Goal: Task Accomplishment & Management: Manage account settings

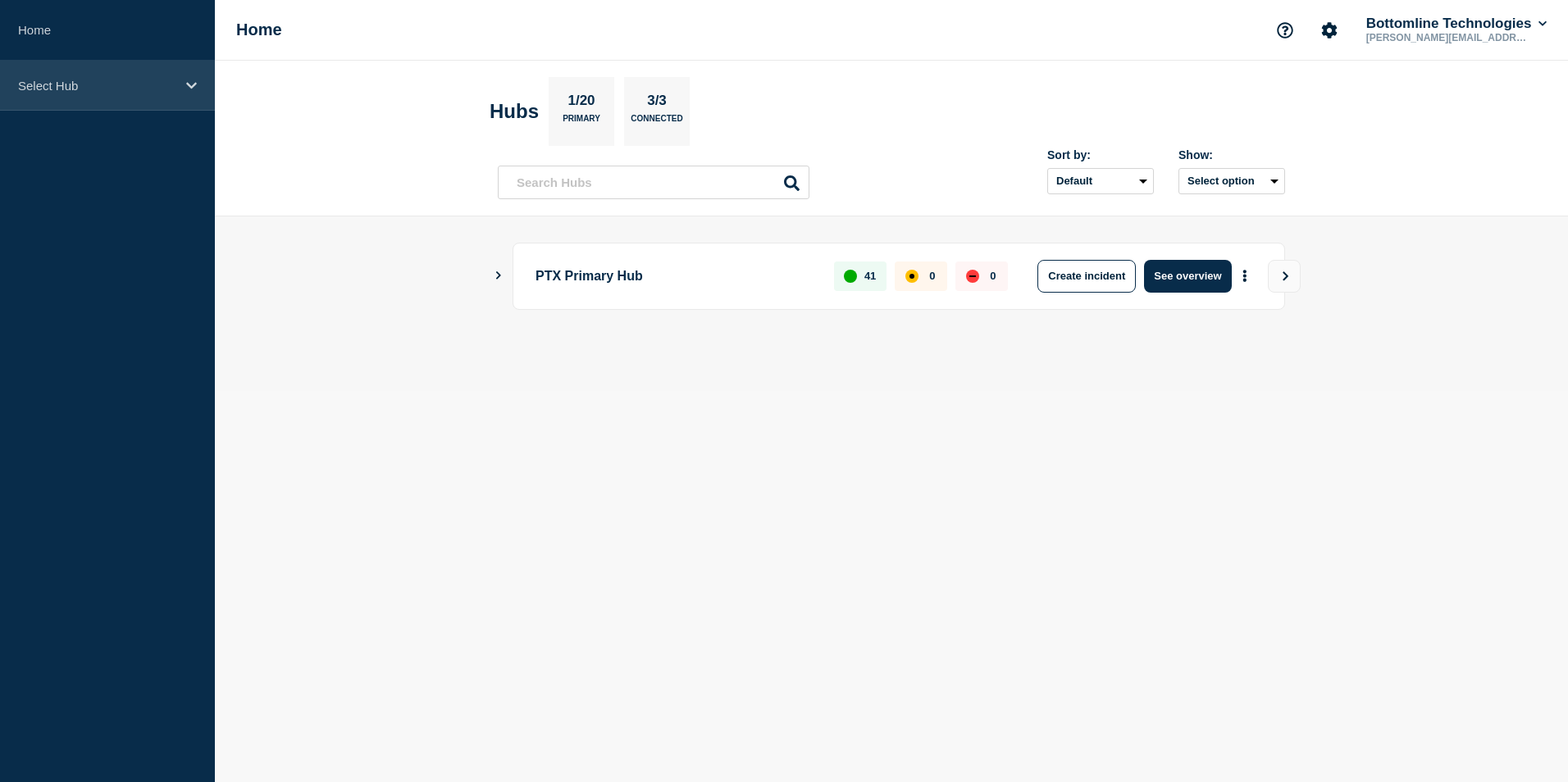
click at [81, 82] on p "Select Hub" at bounding box center [96, 85] width 158 height 14
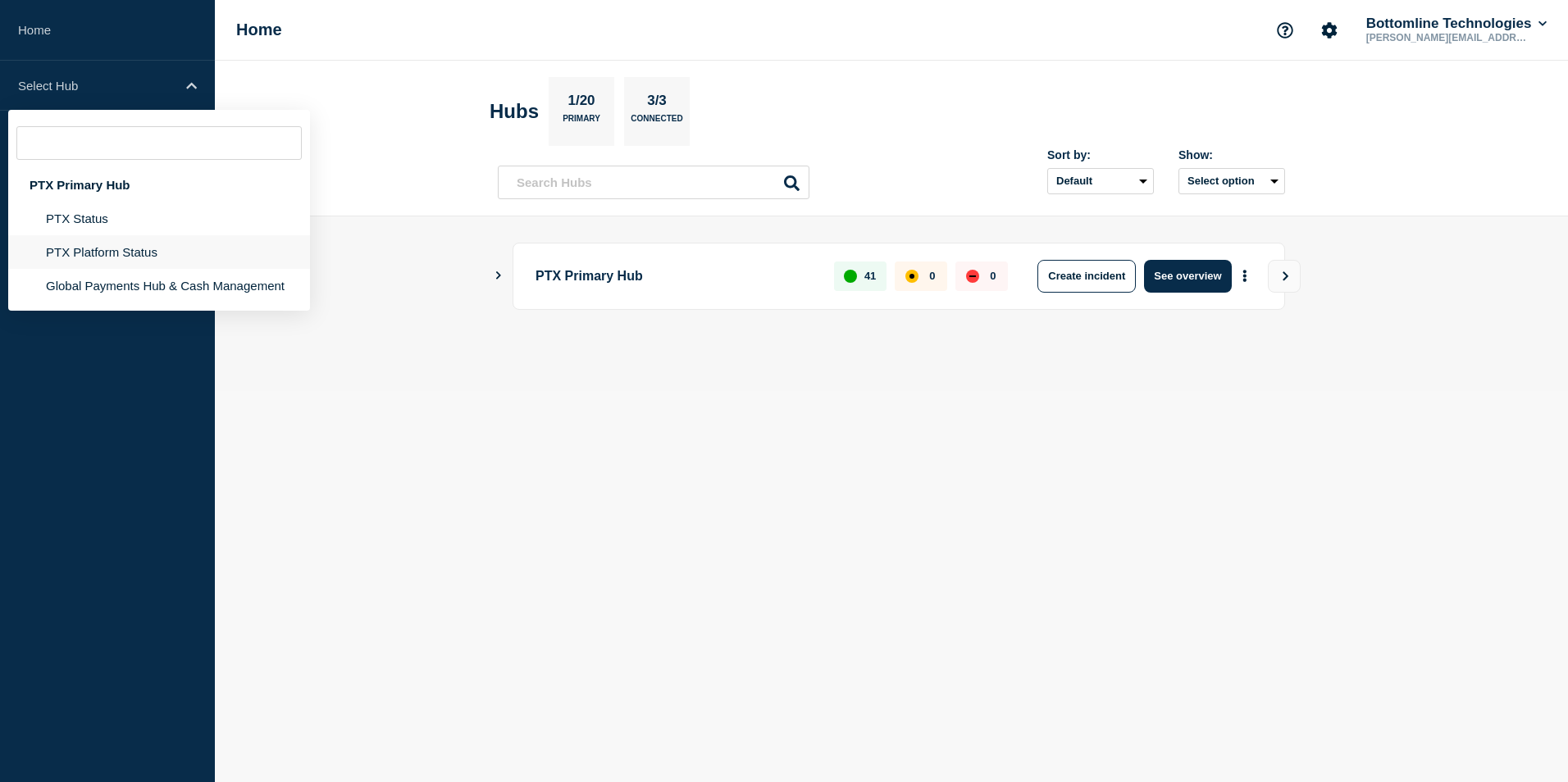
click at [70, 248] on li "PTX Platform Status" at bounding box center [159, 252] width 301 height 34
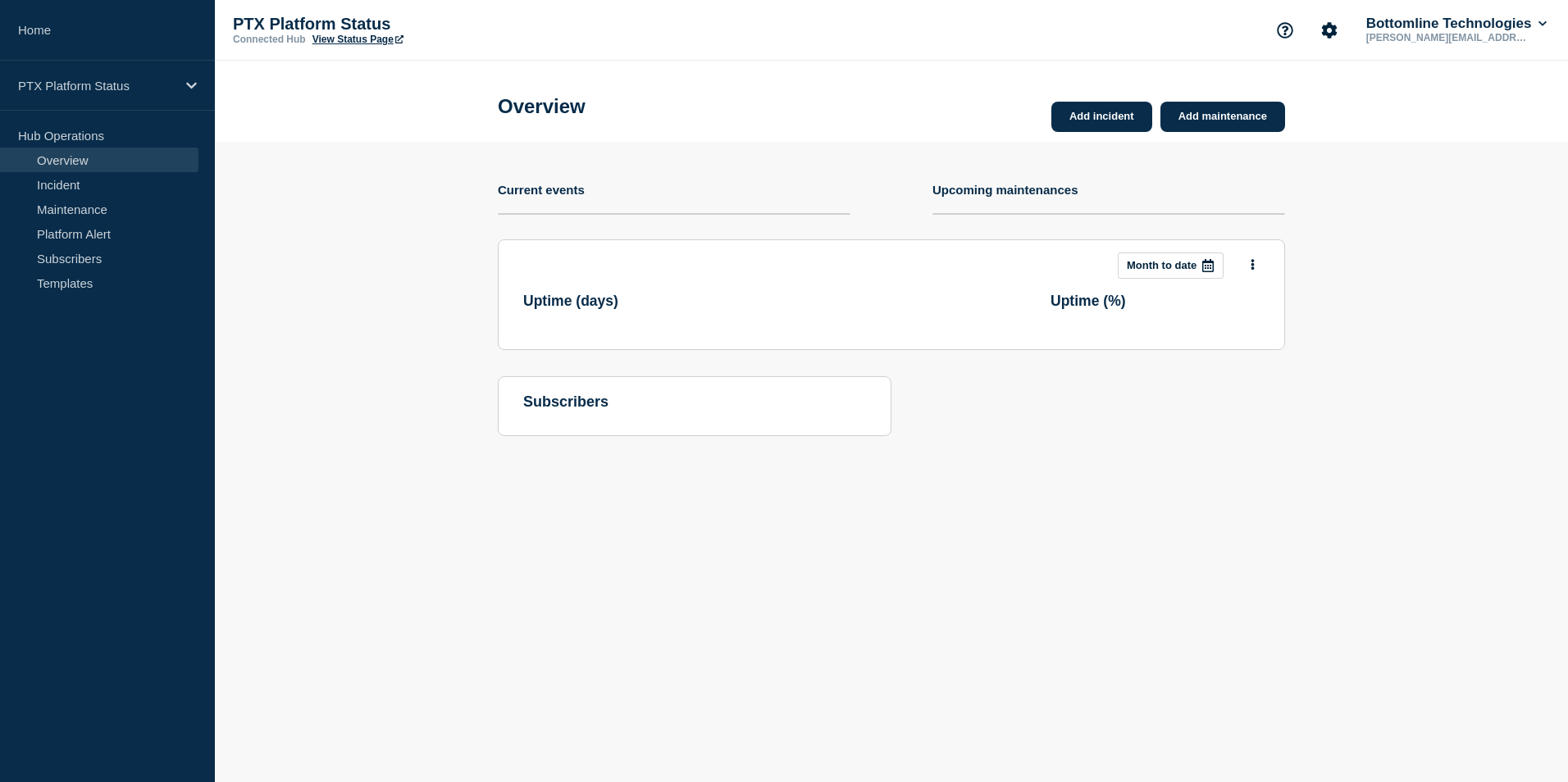
click at [70, 248] on link "Subscribers" at bounding box center [99, 258] width 198 height 25
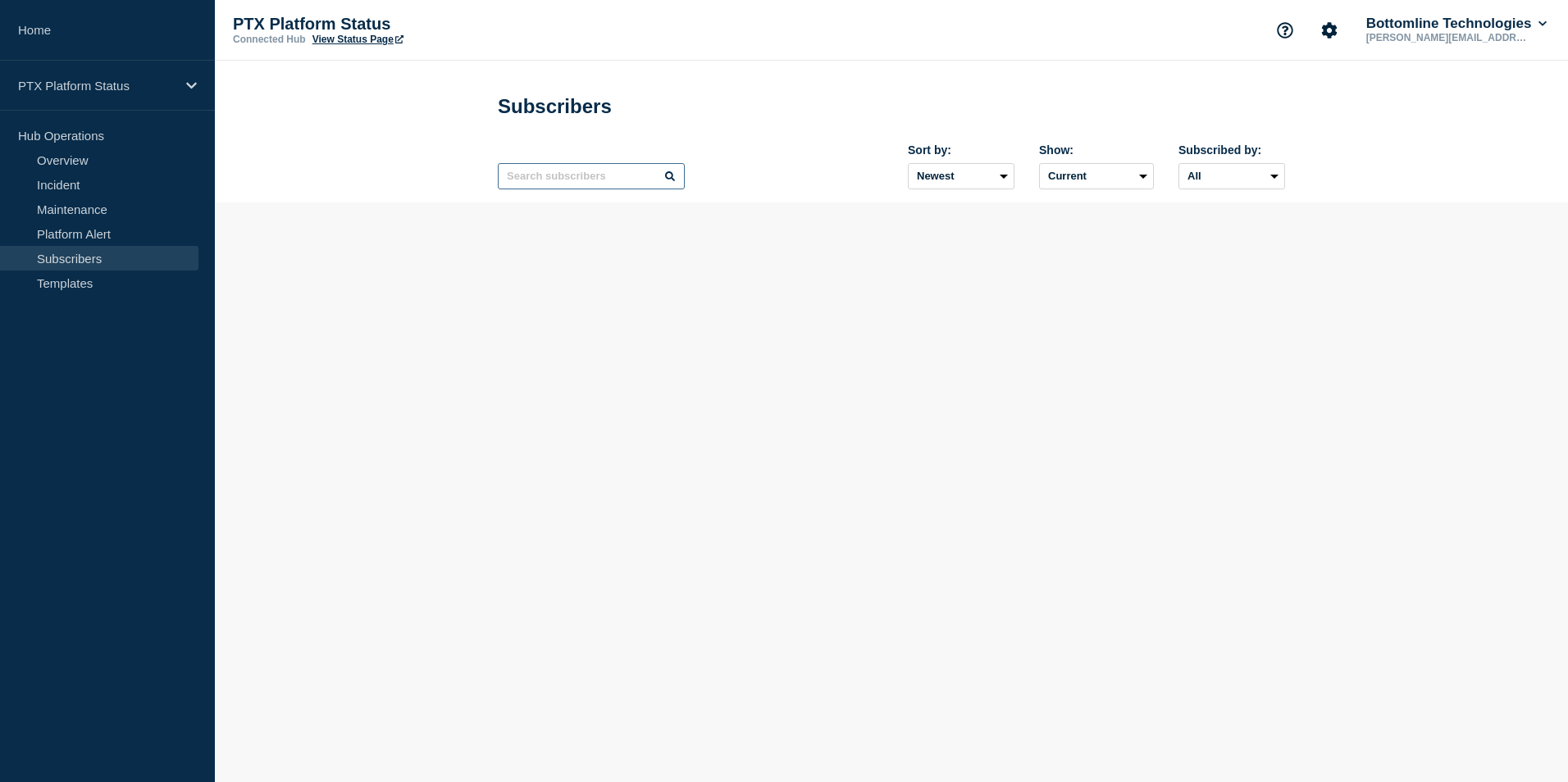
click at [578, 183] on input "text" at bounding box center [591, 177] width 187 height 26
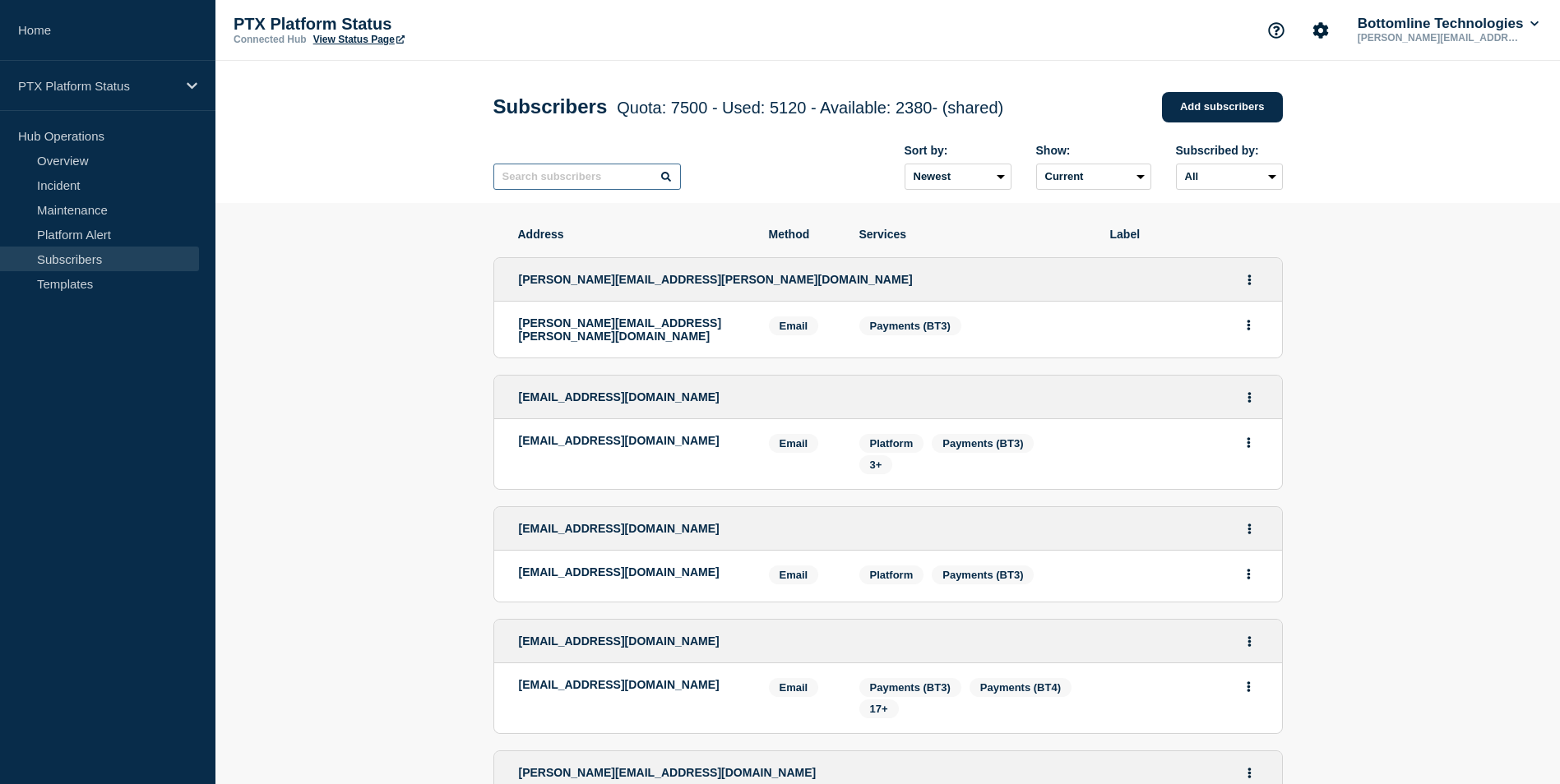
paste input "Louise.Cummings@fisglobal.com"
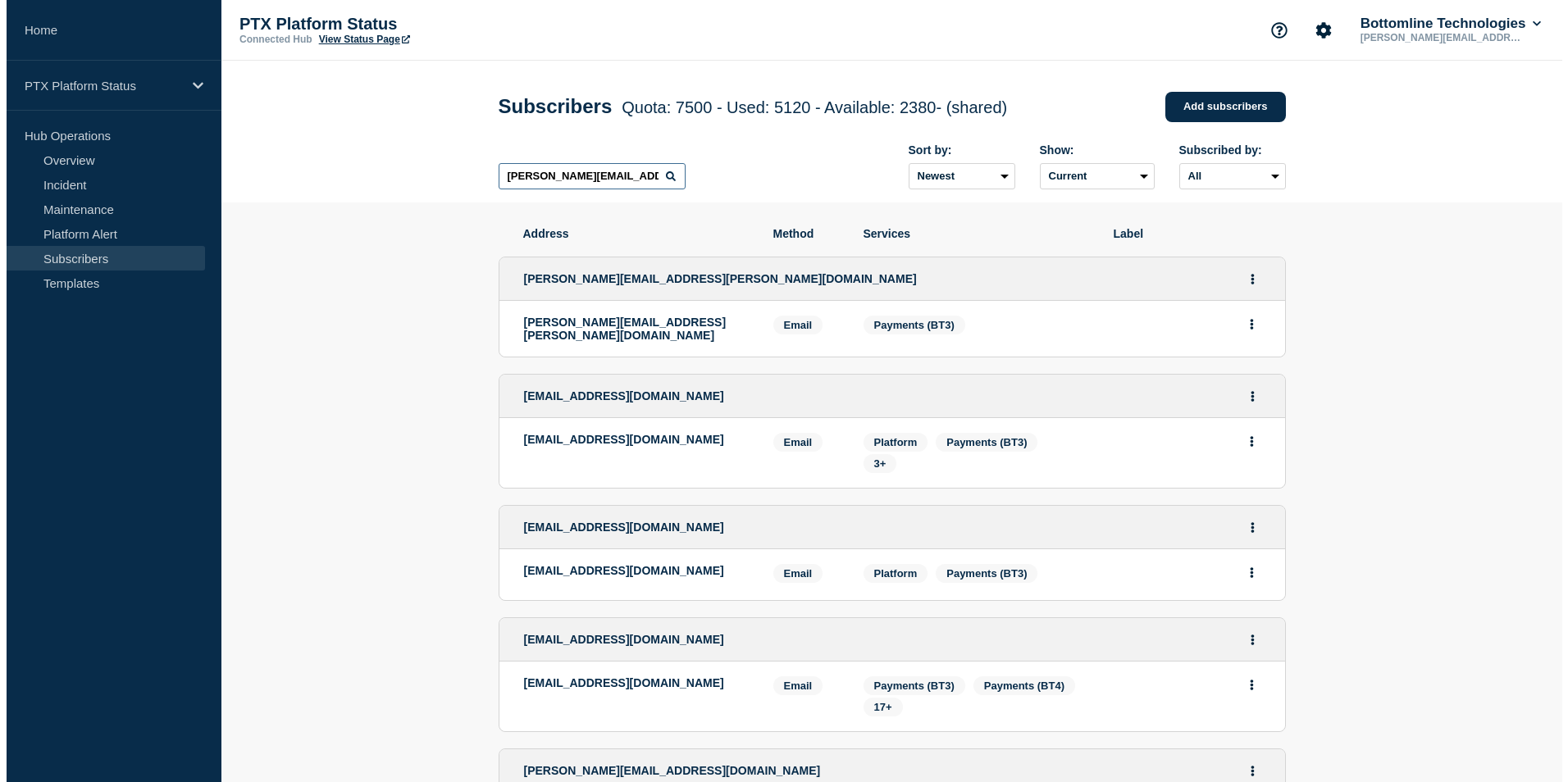
scroll to position [0, 21]
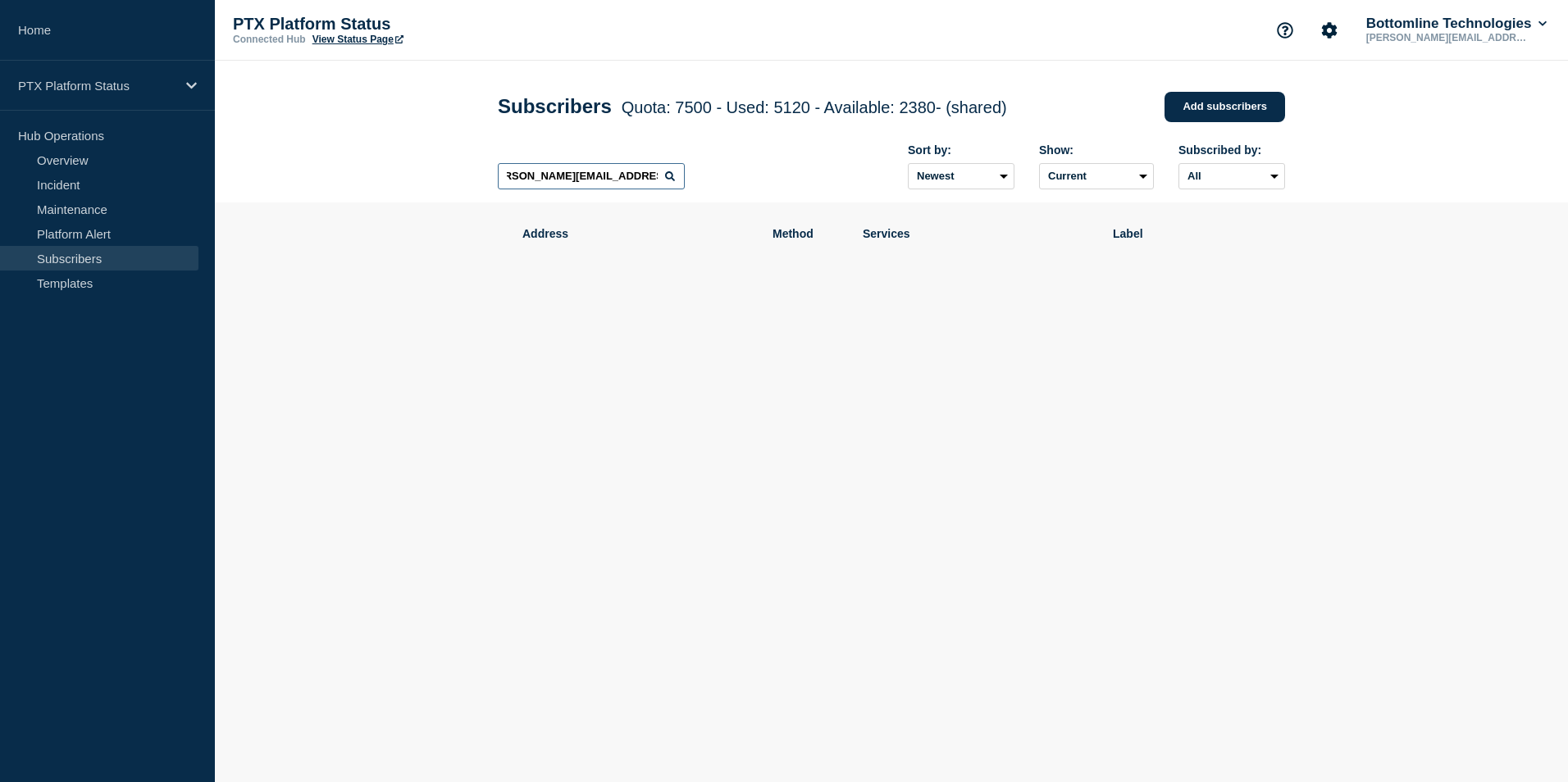
click at [664, 178] on input "Louise.Cummings@fisglobal.com" at bounding box center [591, 177] width 187 height 26
type input "Louise.Cummings@fisglobal.com"
click at [669, 178] on icon at bounding box center [670, 176] width 9 height 9
click at [1207, 94] on link "Add subscribers" at bounding box center [1225, 107] width 121 height 30
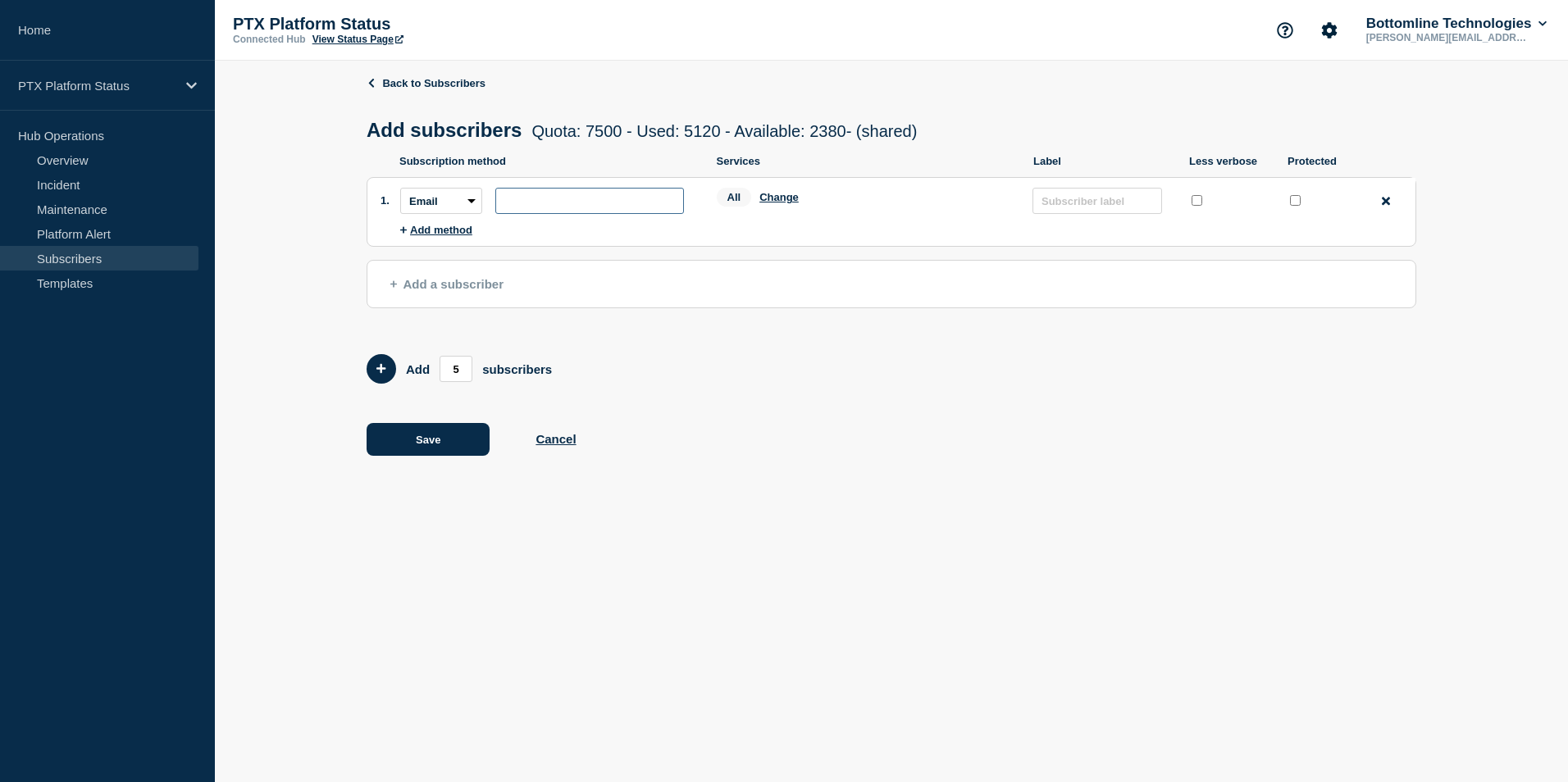
click at [553, 214] on input "subscription-address" at bounding box center [589, 201] width 189 height 26
paste input "Louise.Cummings@fisglobal.com"
type input "Louise.Cummings@fisglobal.com"
click at [784, 209] on div "All Change" at bounding box center [867, 200] width 300 height 26
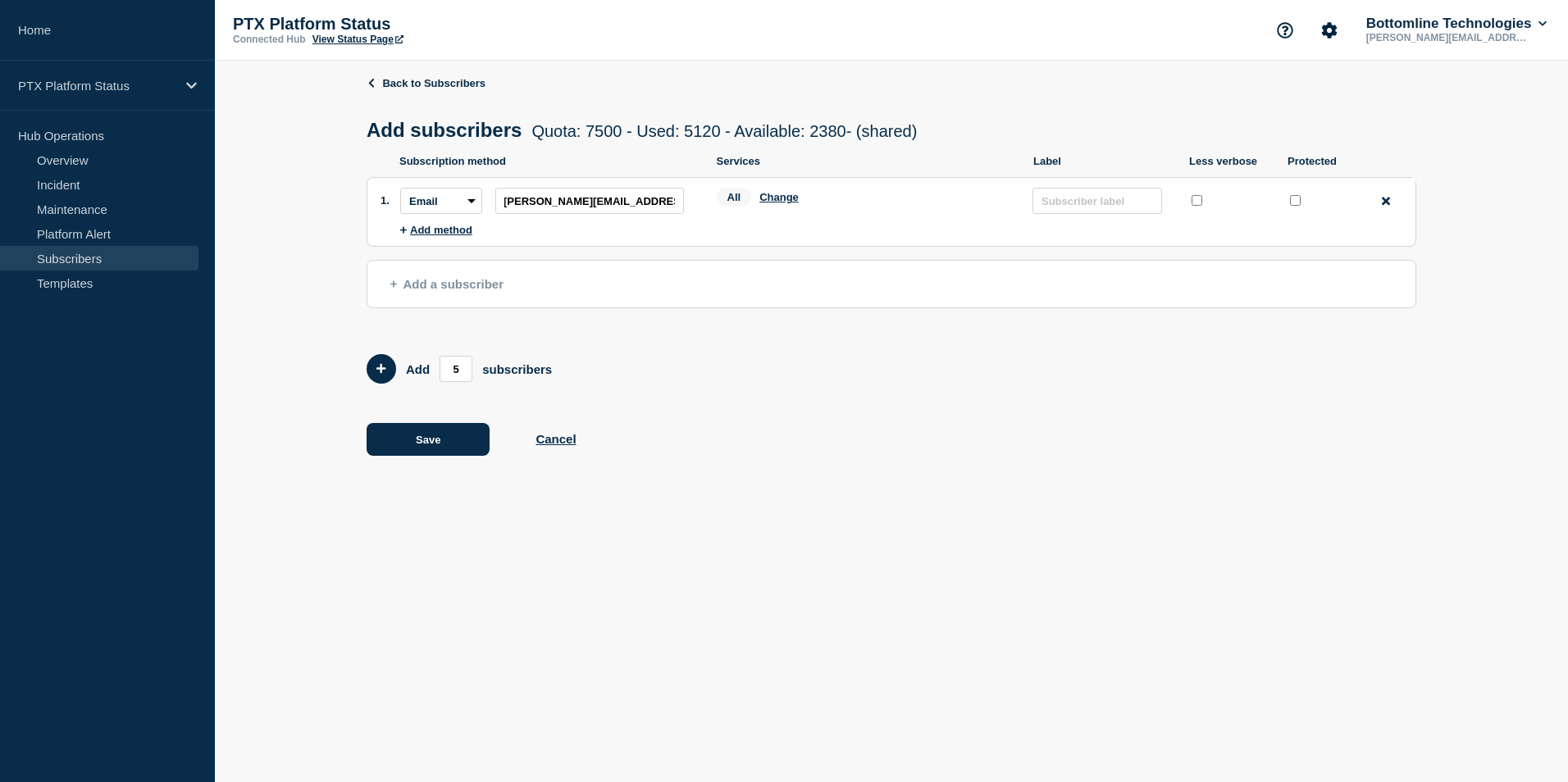
scroll to position [0, 0]
click at [780, 200] on button "Change" at bounding box center [779, 196] width 40 height 12
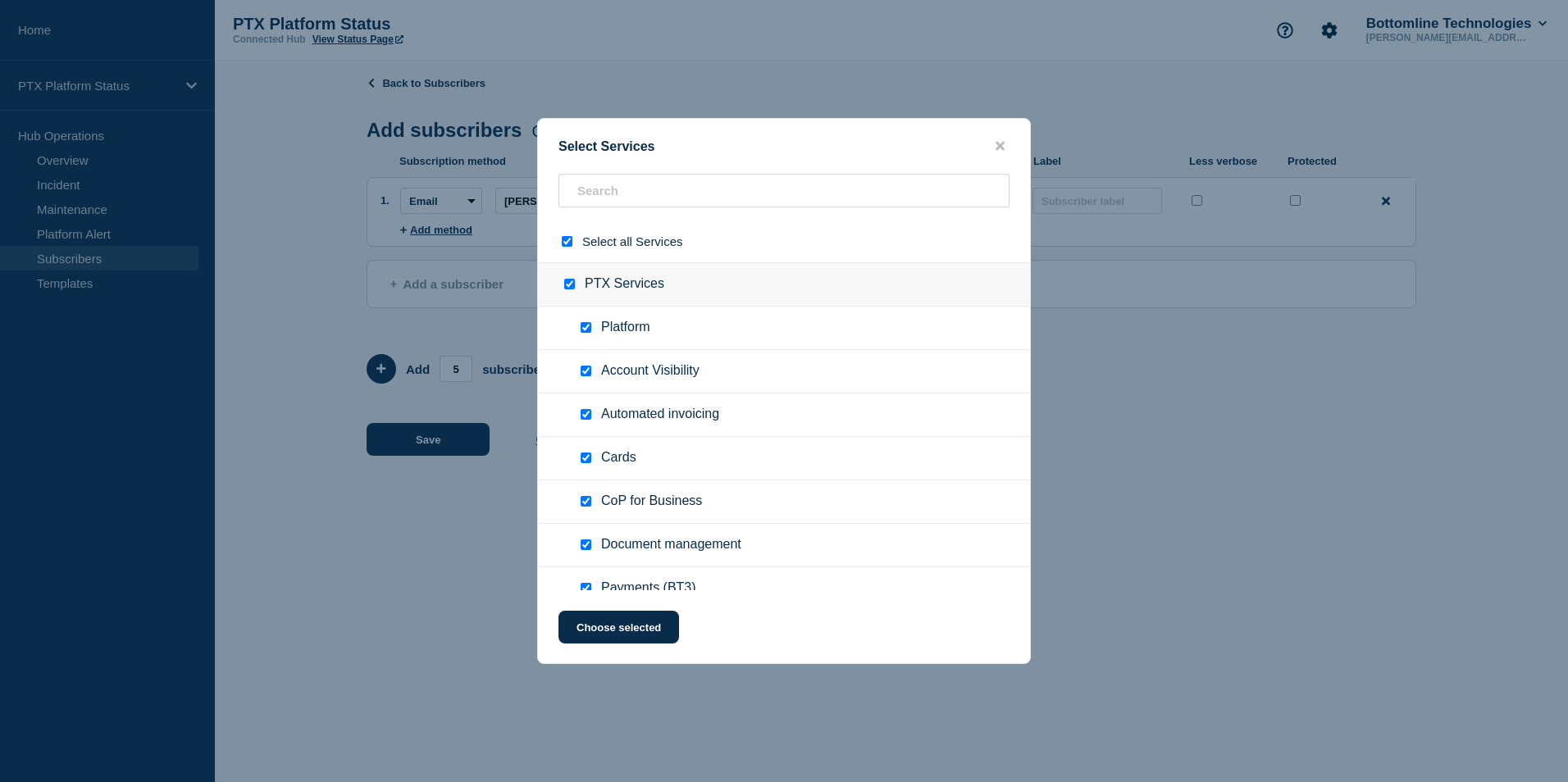
click at [568, 242] on input "select all checkbox" at bounding box center [567, 241] width 10 height 10
checkbox input "false"
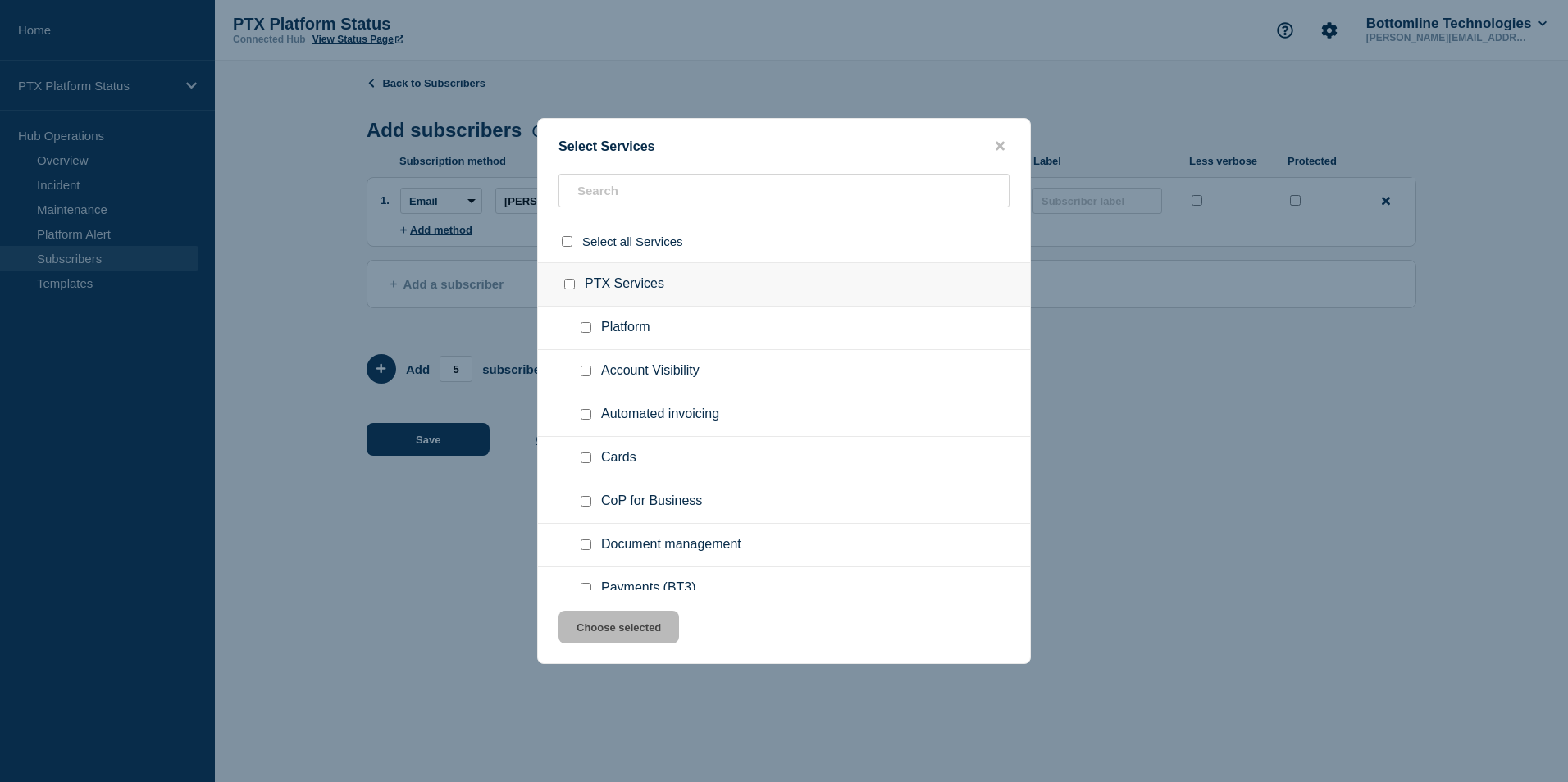
checkbox input "false"
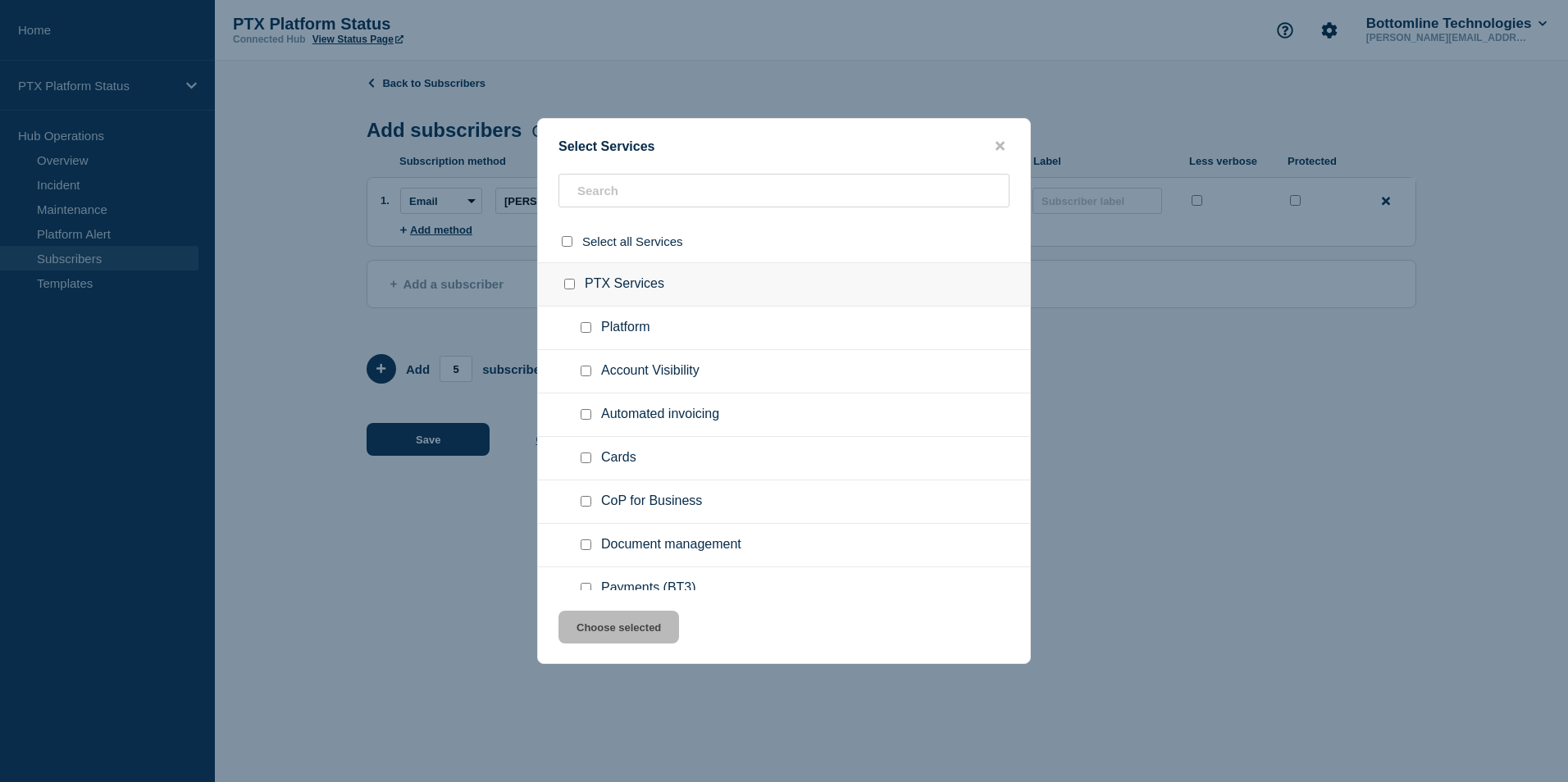
checkbox input "false"
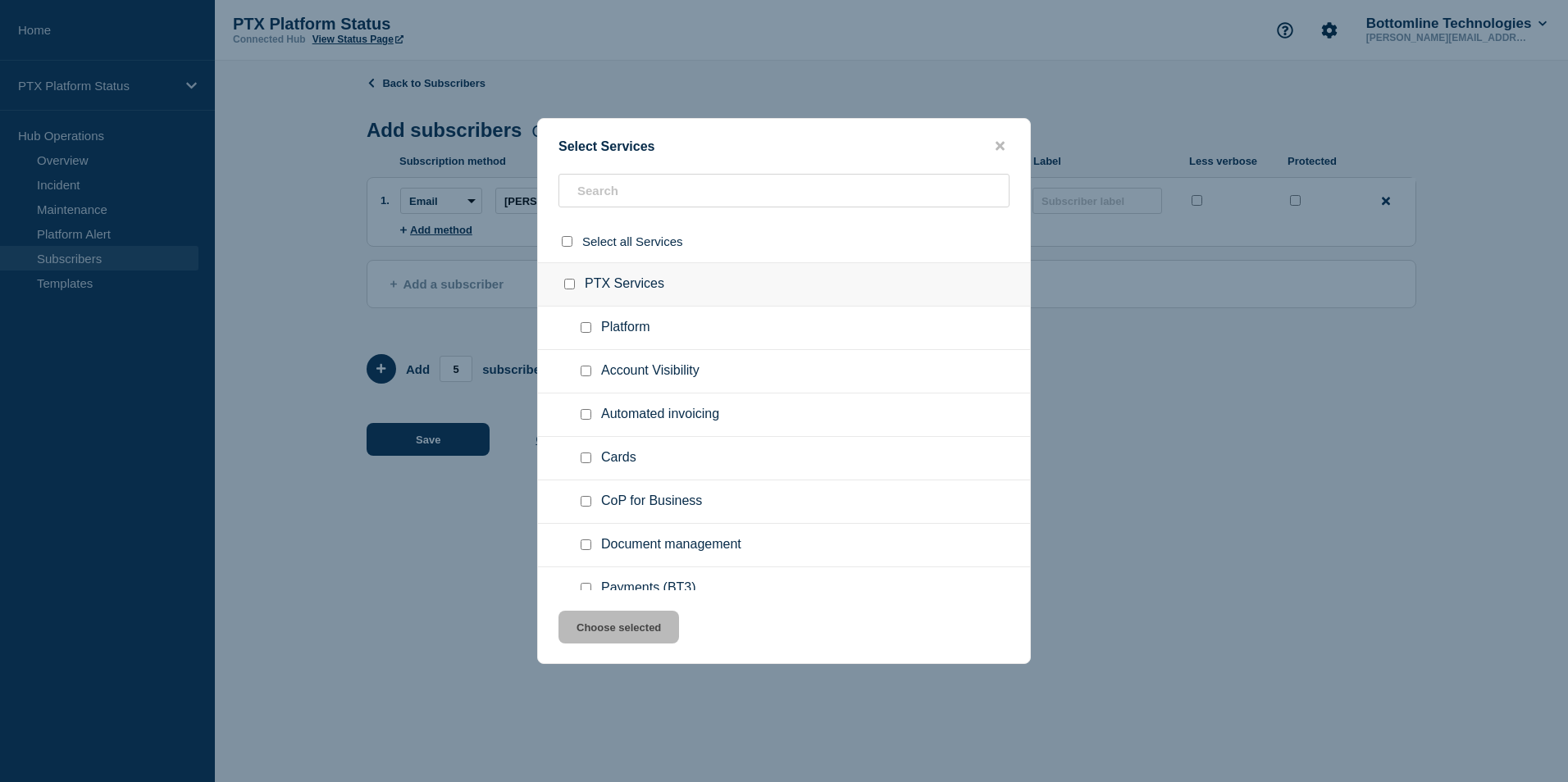
checkbox input "false"
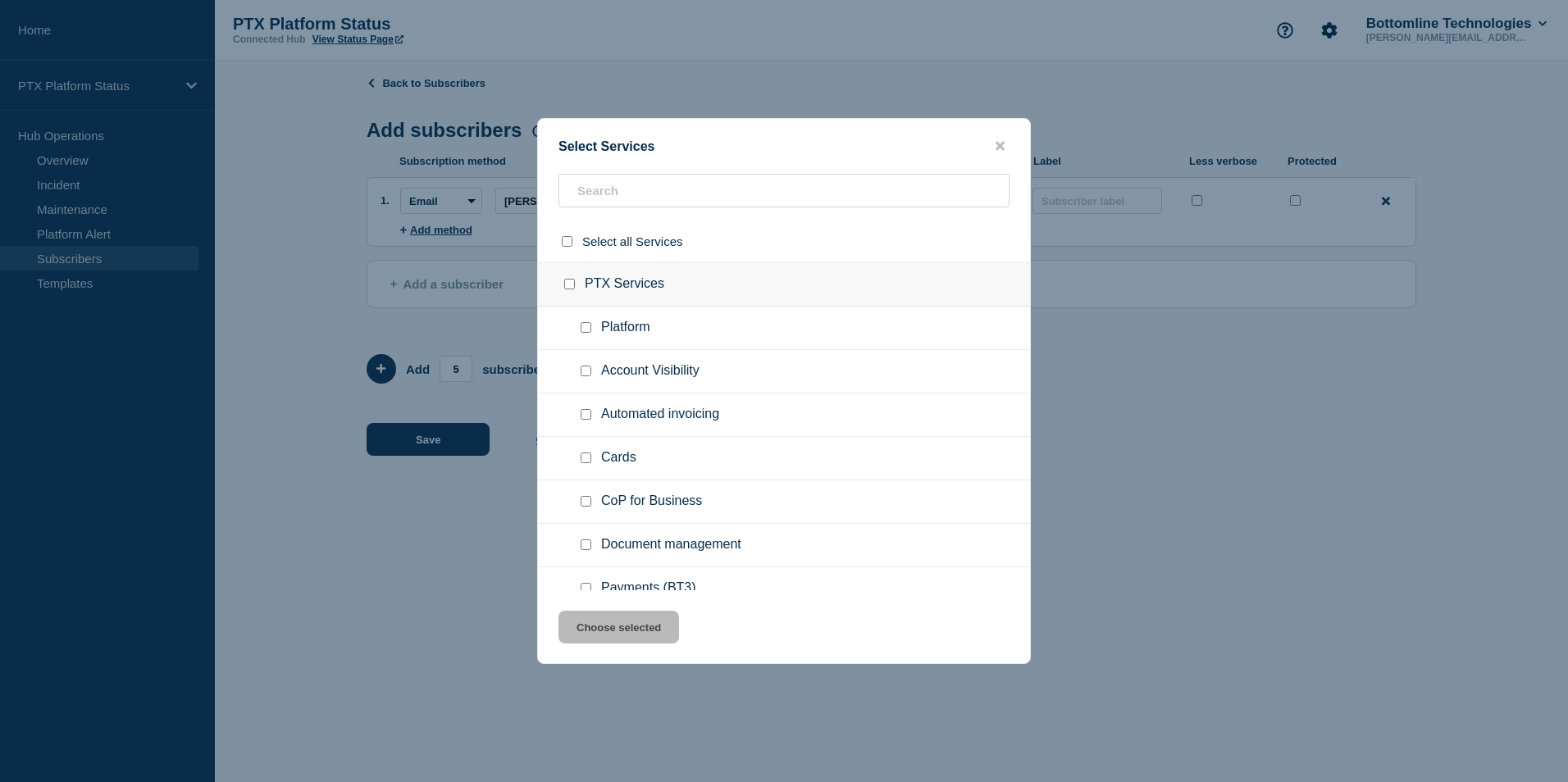
checkbox input "false"
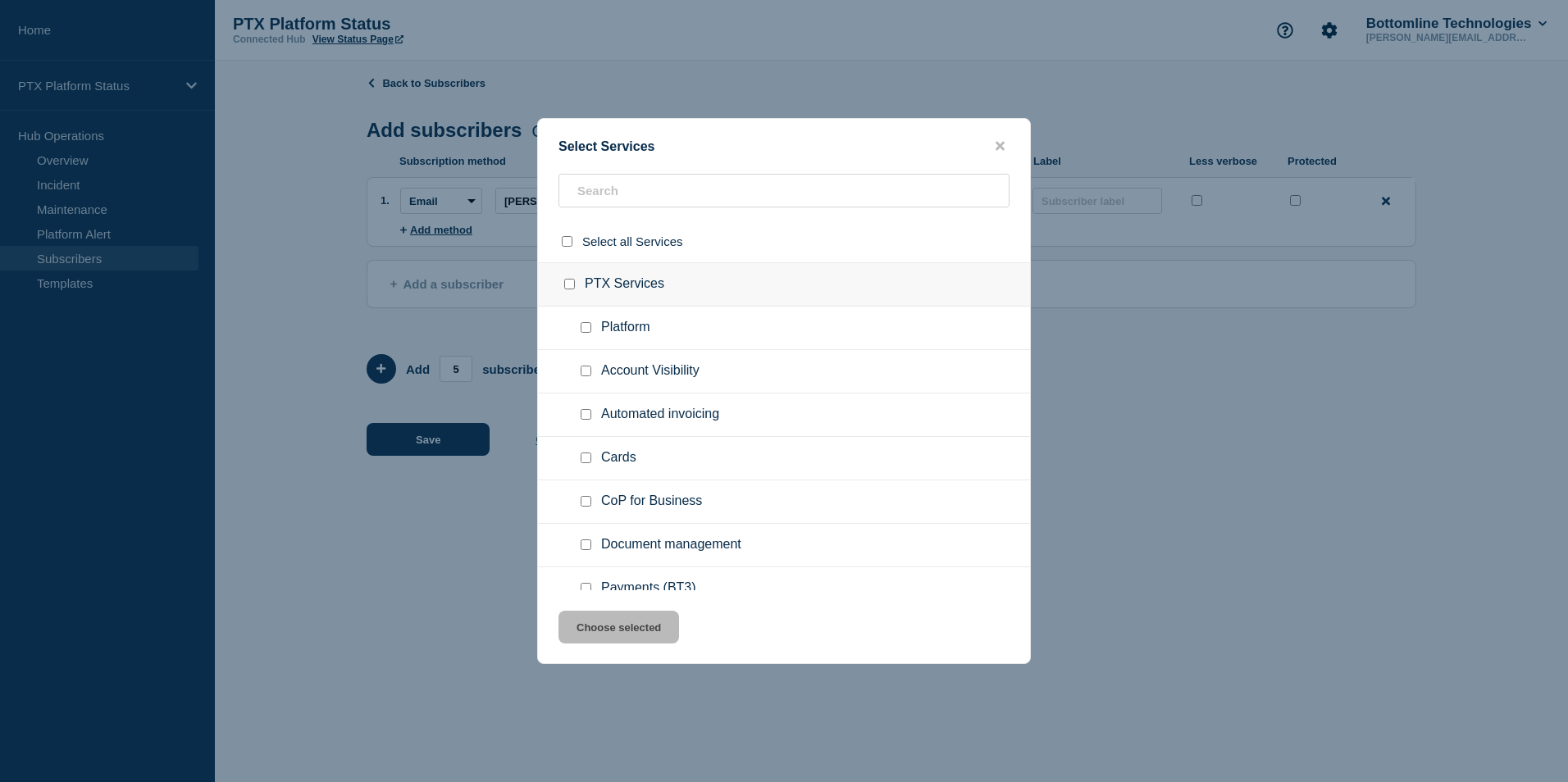
checkbox input "false"
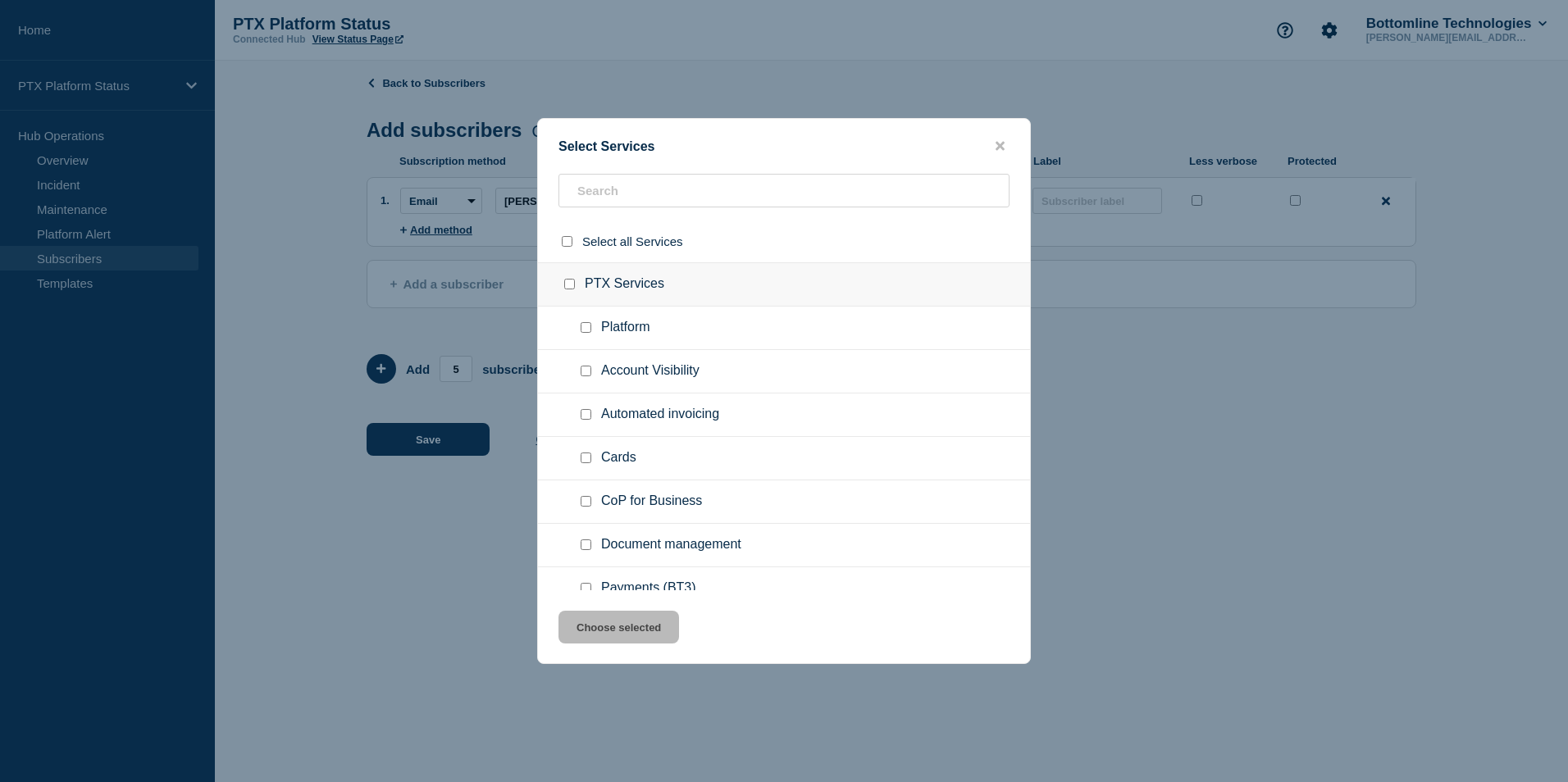
checkbox input "false"
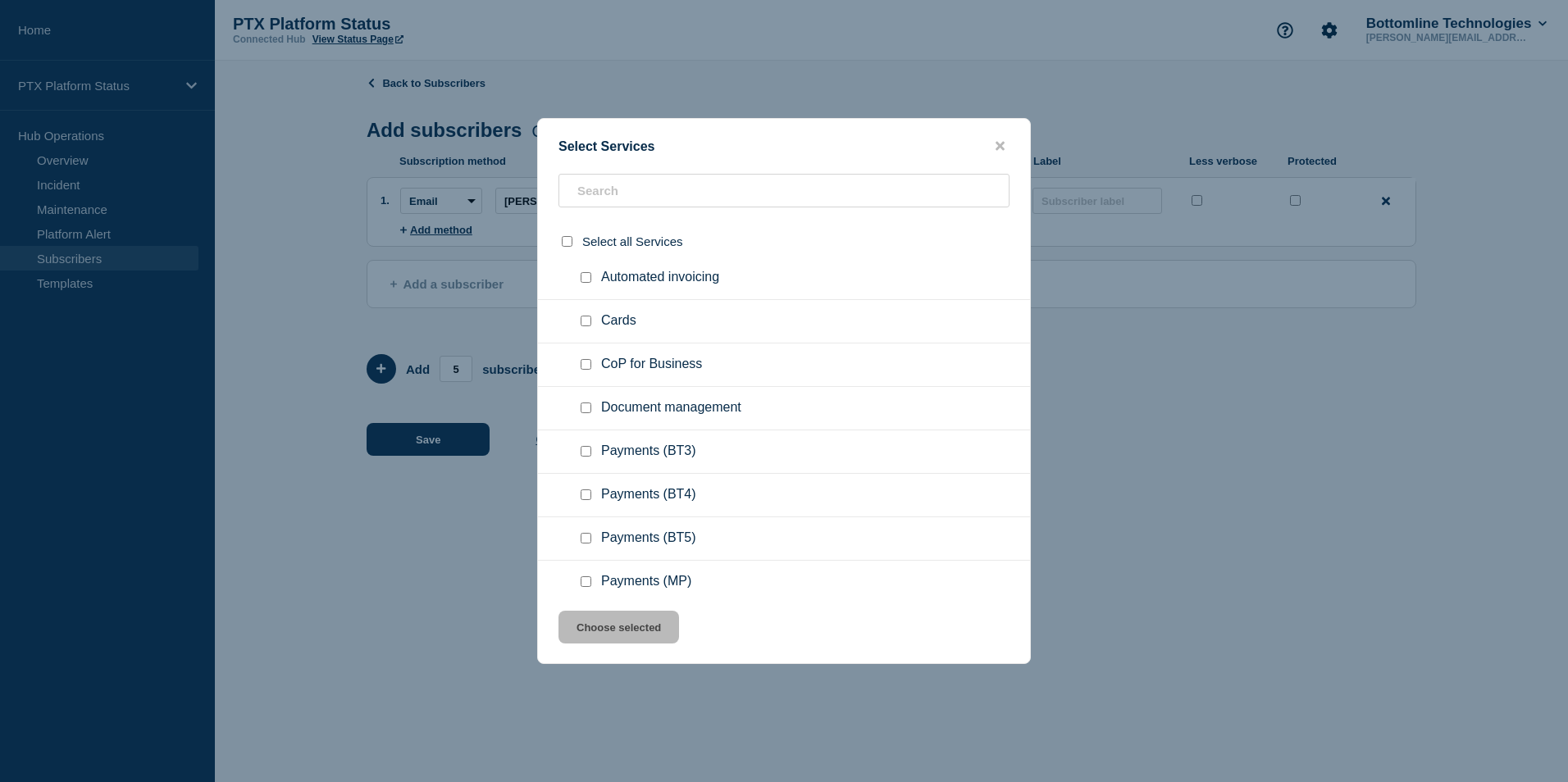
scroll to position [138, 0]
click at [584, 455] on input "Payments (BT3) checkbox" at bounding box center [586, 450] width 10 height 10
checkbox input "true"
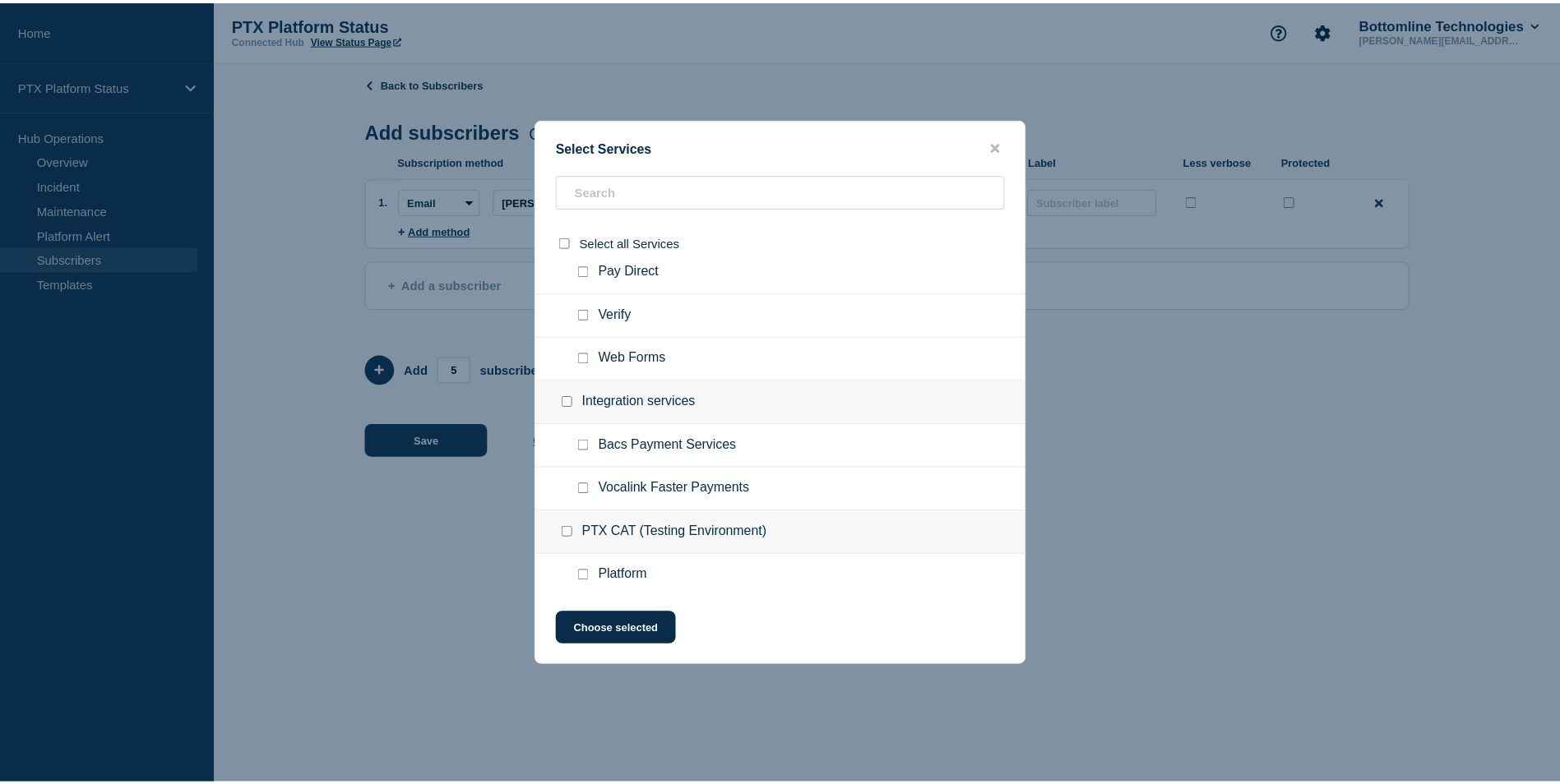
scroll to position [494, 0]
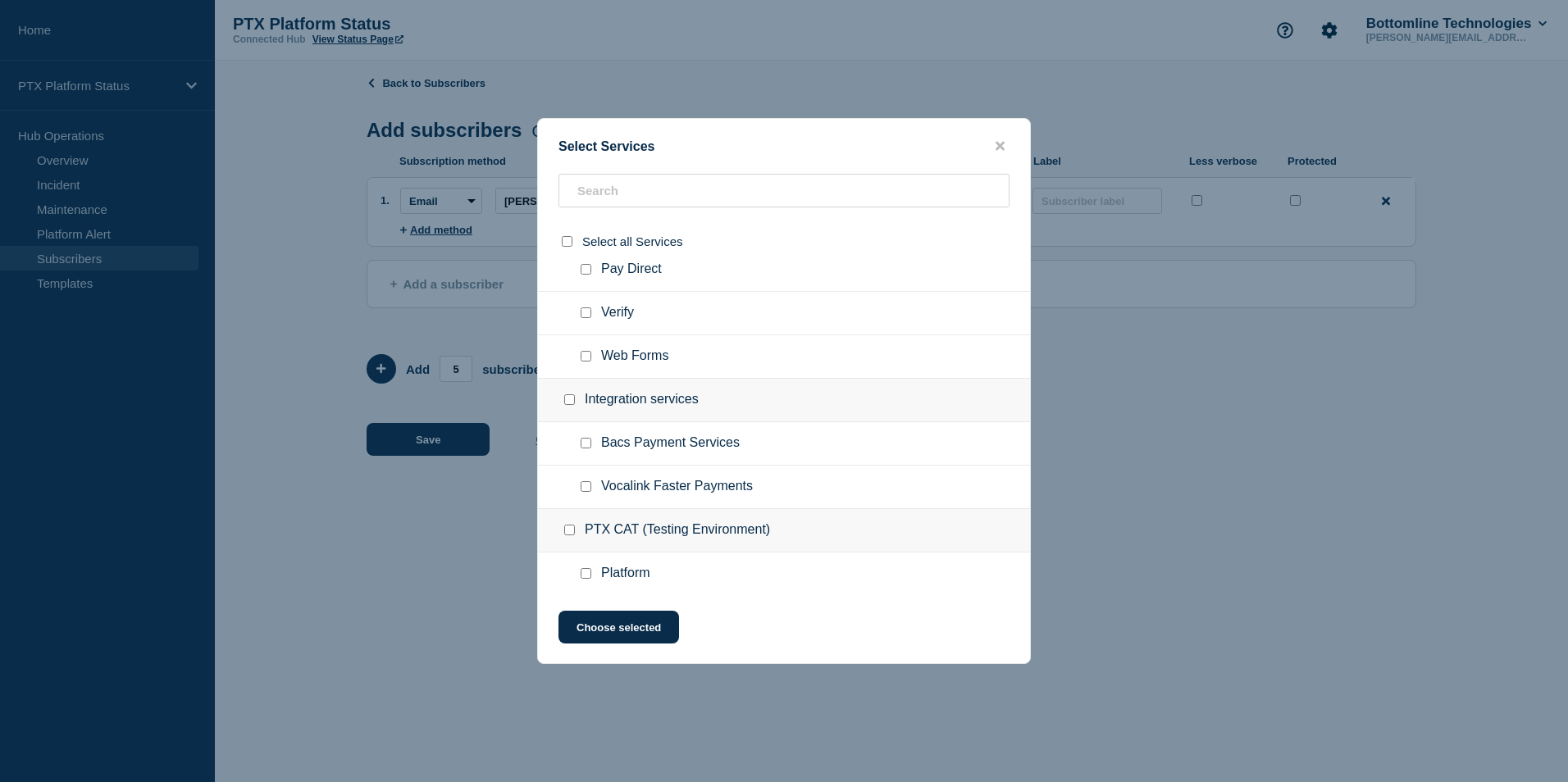
click at [584, 442] on input "Bacs Payment Services checkbox" at bounding box center [586, 443] width 10 height 10
checkbox input "true"
click at [630, 631] on button "Choose selected" at bounding box center [619, 627] width 121 height 33
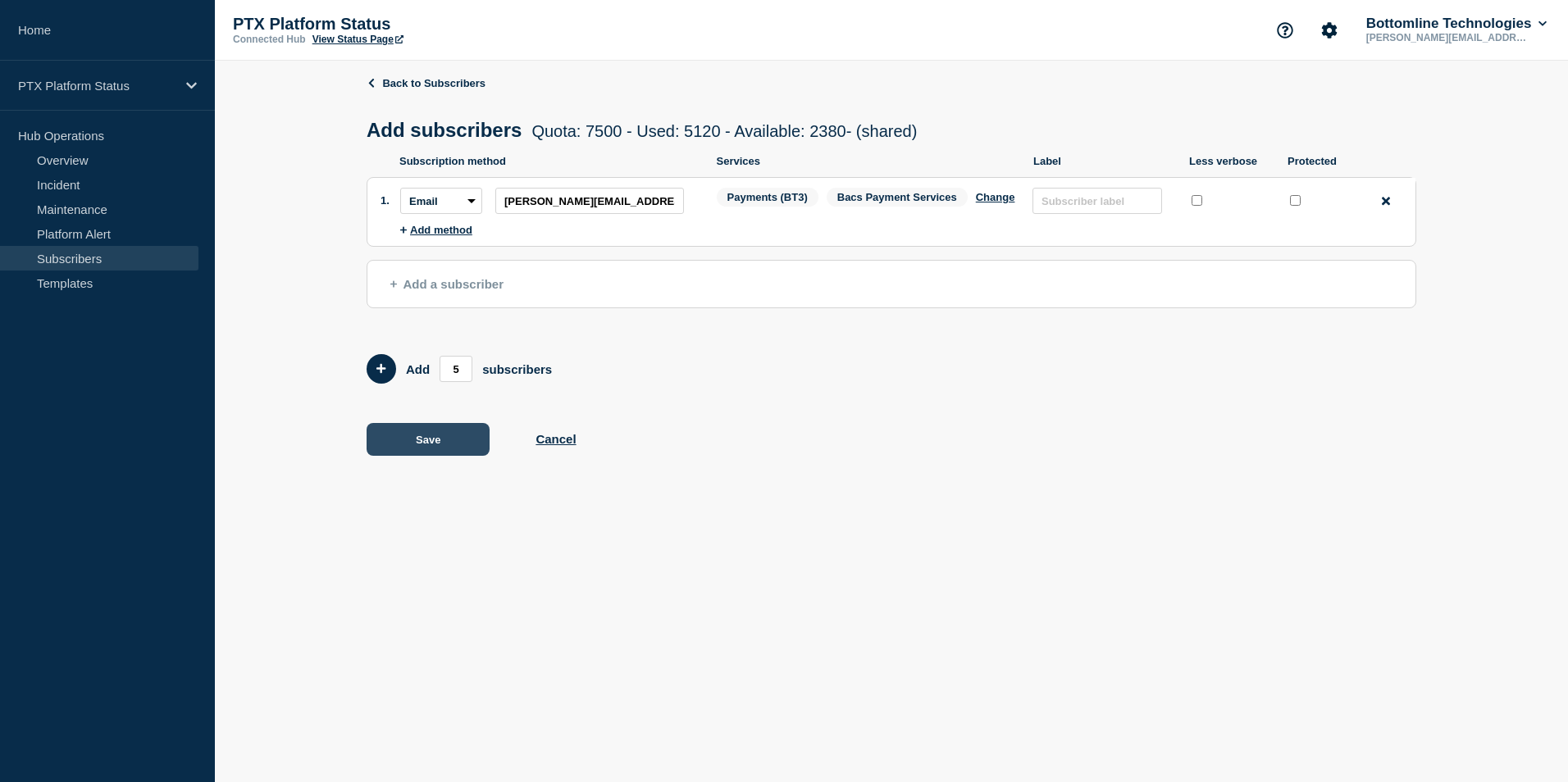
click at [462, 449] on button "Save" at bounding box center [428, 439] width 123 height 33
